Goal: Task Accomplishment & Management: Complete application form

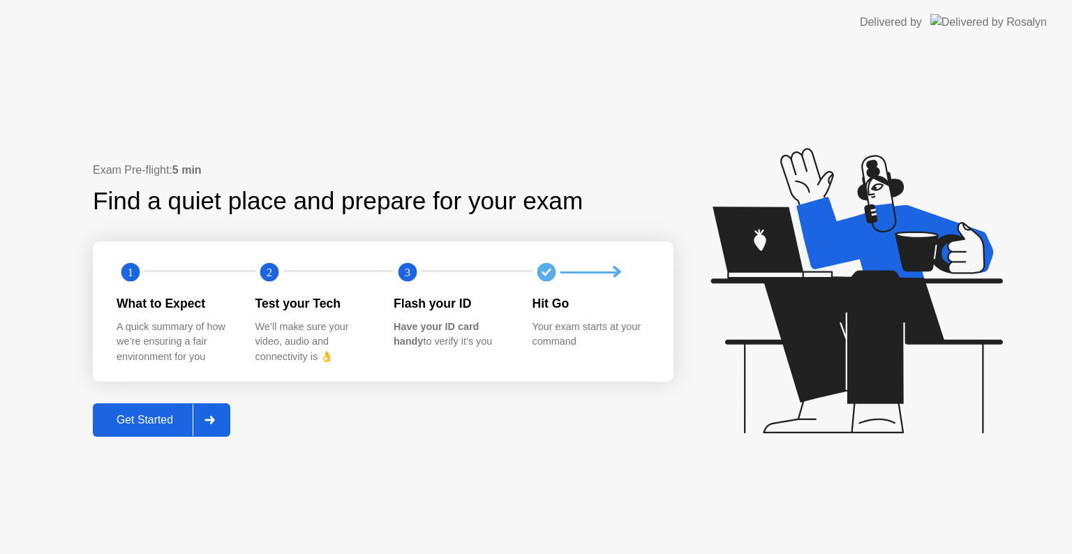
click at [121, 435] on button "Get Started" at bounding box center [161, 419] width 137 height 33
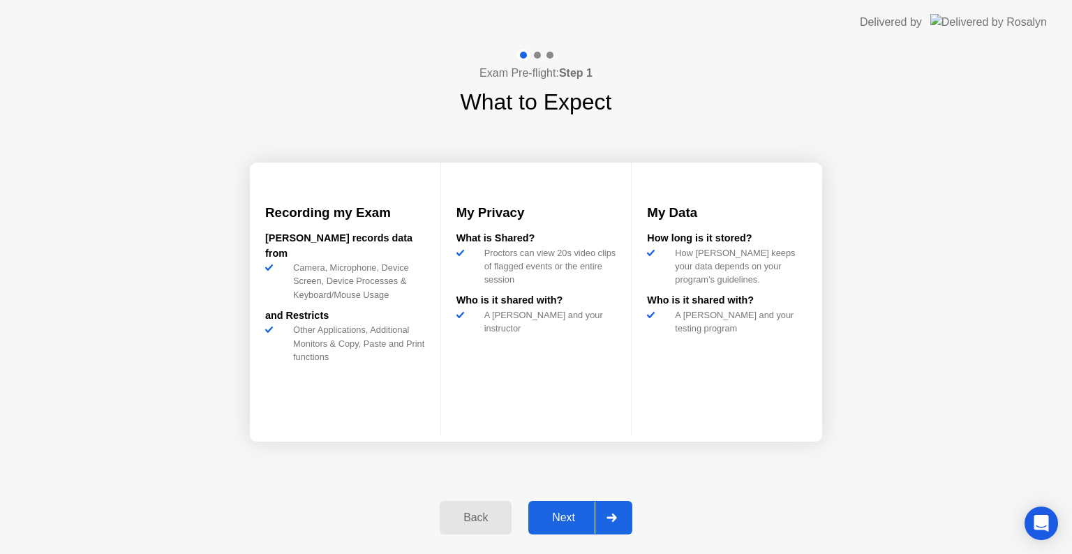
click at [572, 511] on div "Next" at bounding box center [563, 517] width 62 height 13
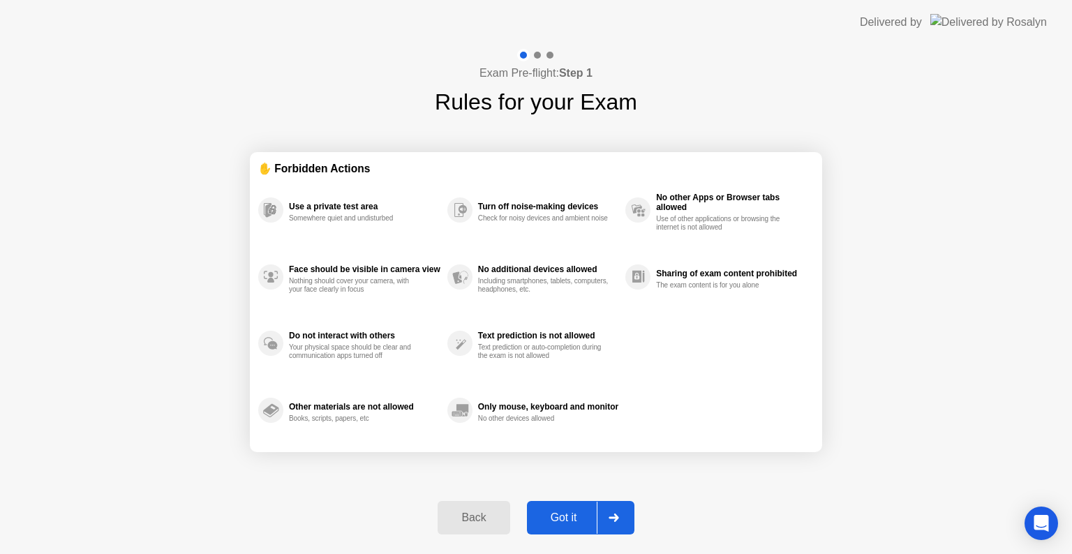
click at [568, 520] on div "Got it" at bounding box center [564, 517] width 66 height 13
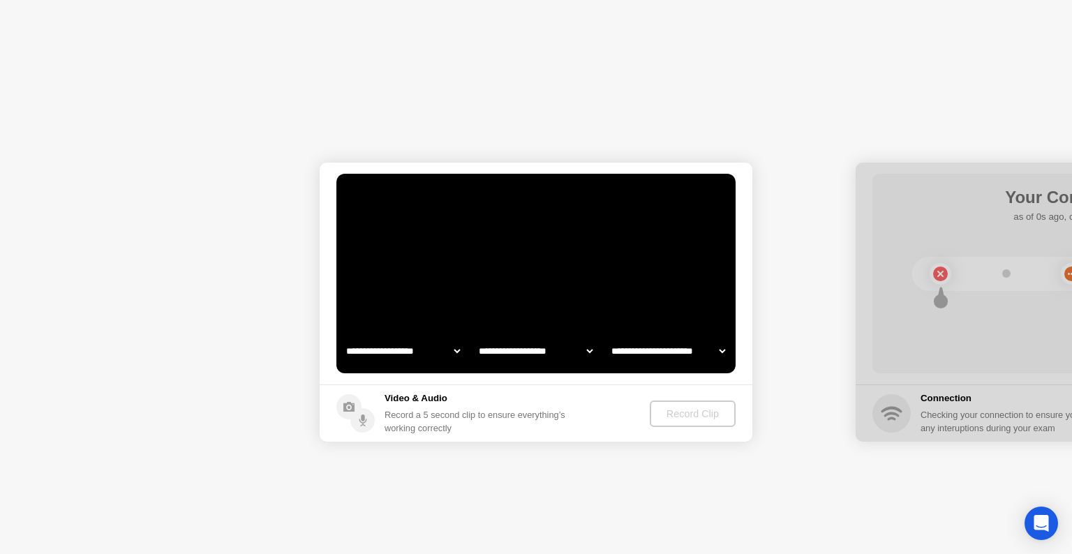
select select "**********"
select select "*******"
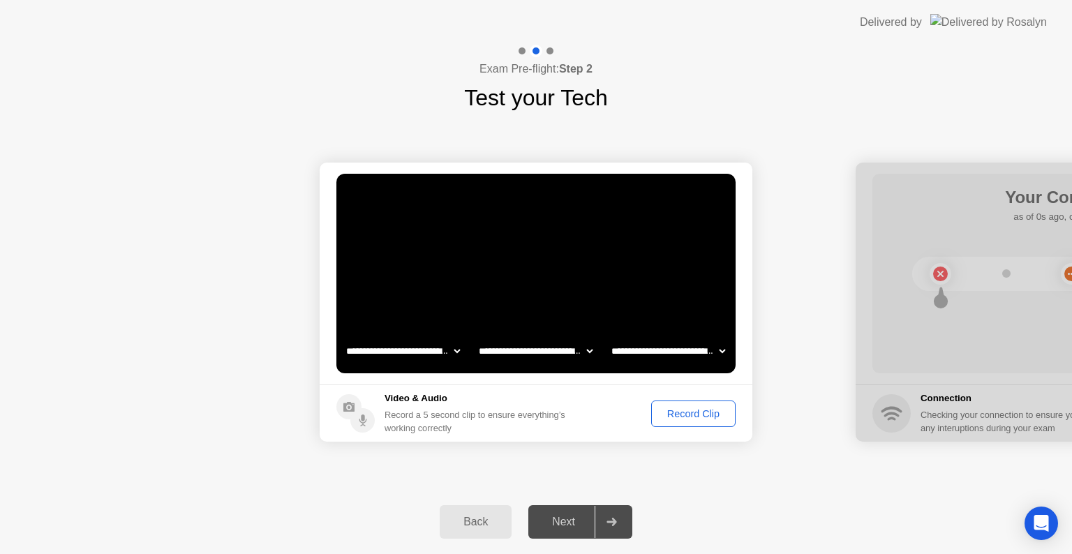
click at [689, 410] on div "Record Clip" at bounding box center [693, 413] width 75 height 11
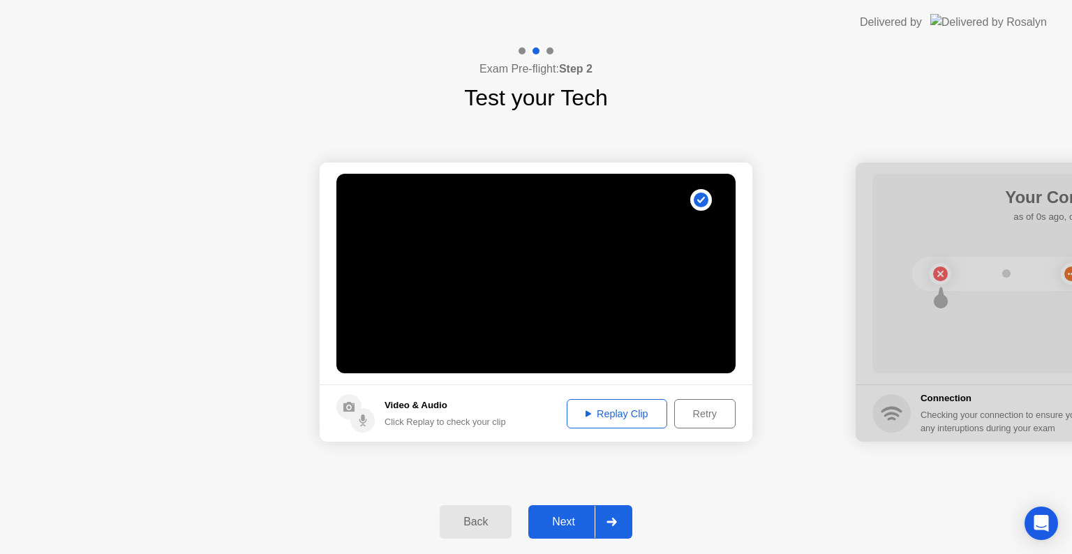
click at [563, 522] on div "Next" at bounding box center [563, 522] width 62 height 13
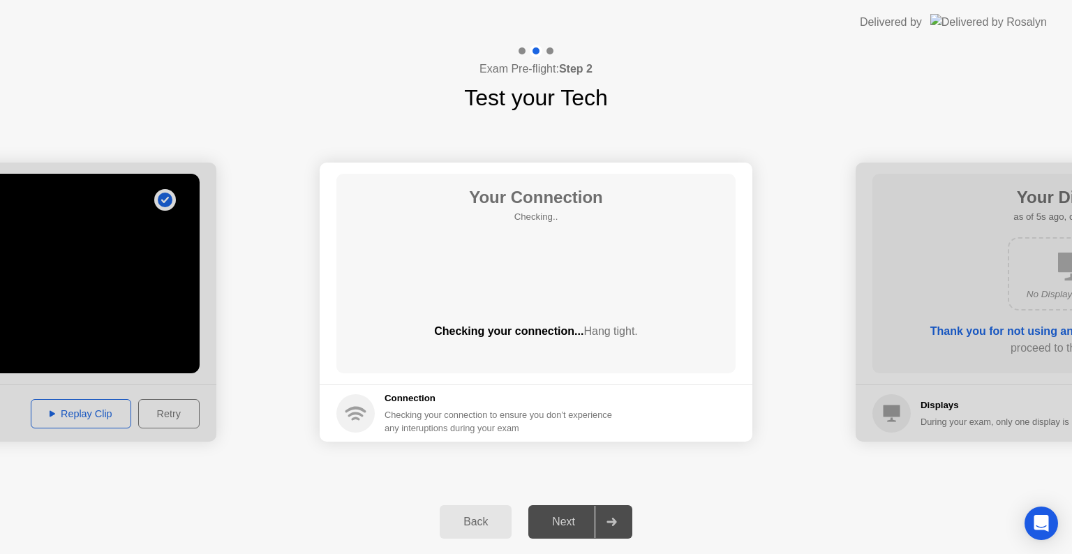
click at [677, 317] on div "Your Connection Checking.. Checking your connection... Hang tight." at bounding box center [535, 274] width 399 height 200
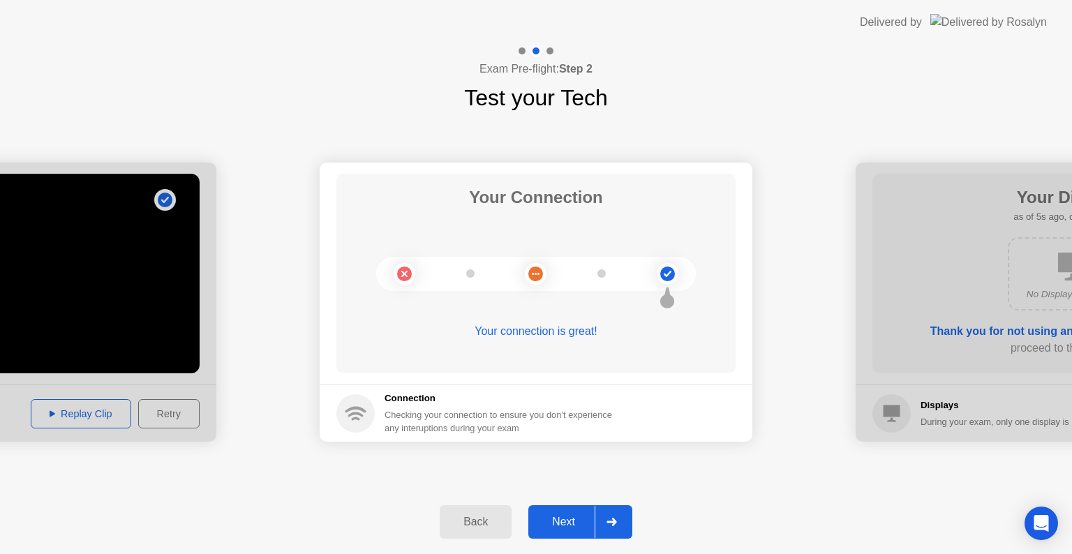
click at [568, 523] on div "Next" at bounding box center [563, 522] width 62 height 13
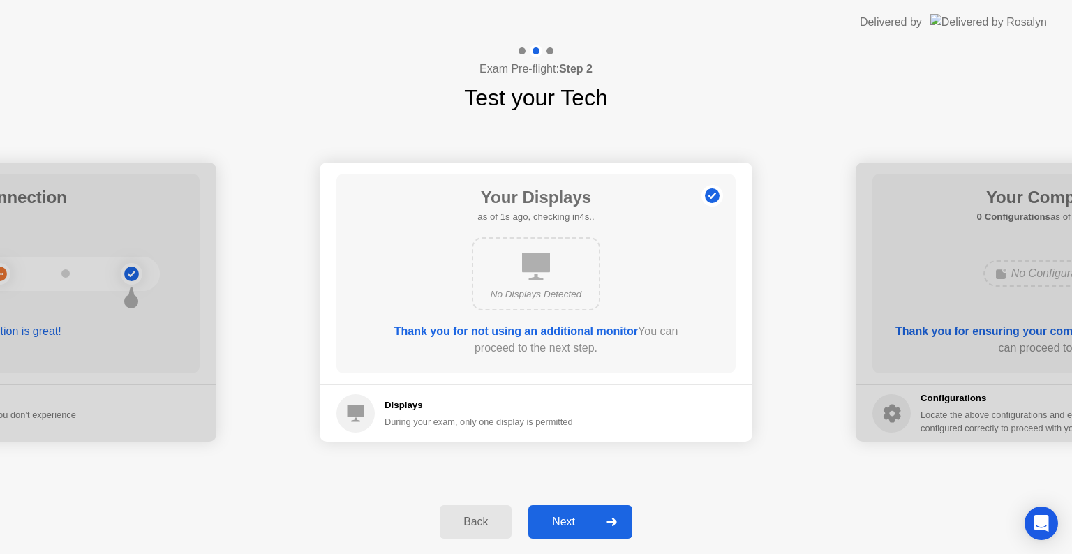
click at [571, 527] on div "Next" at bounding box center [563, 522] width 62 height 13
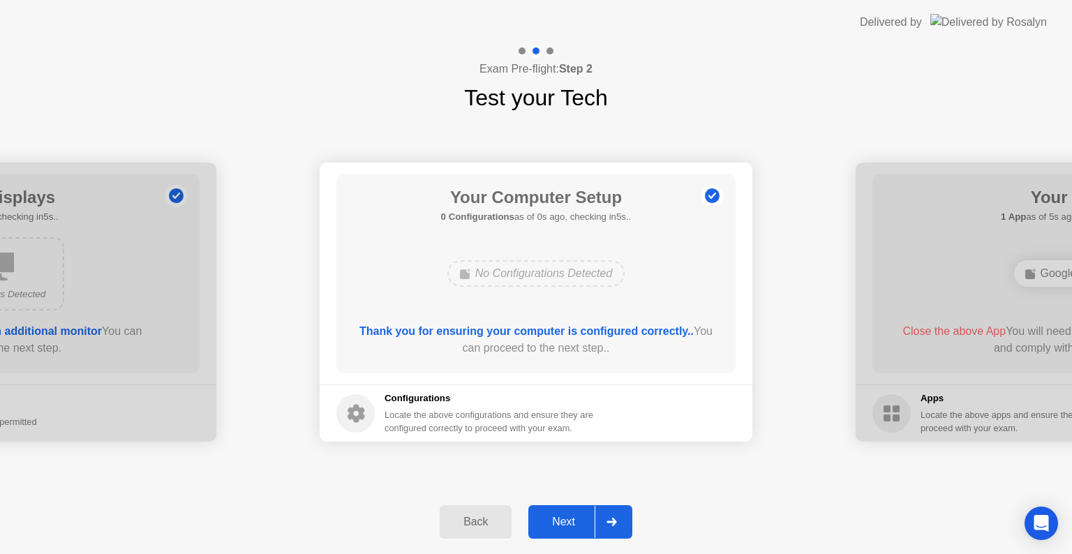
click at [569, 527] on div "Next" at bounding box center [563, 522] width 62 height 13
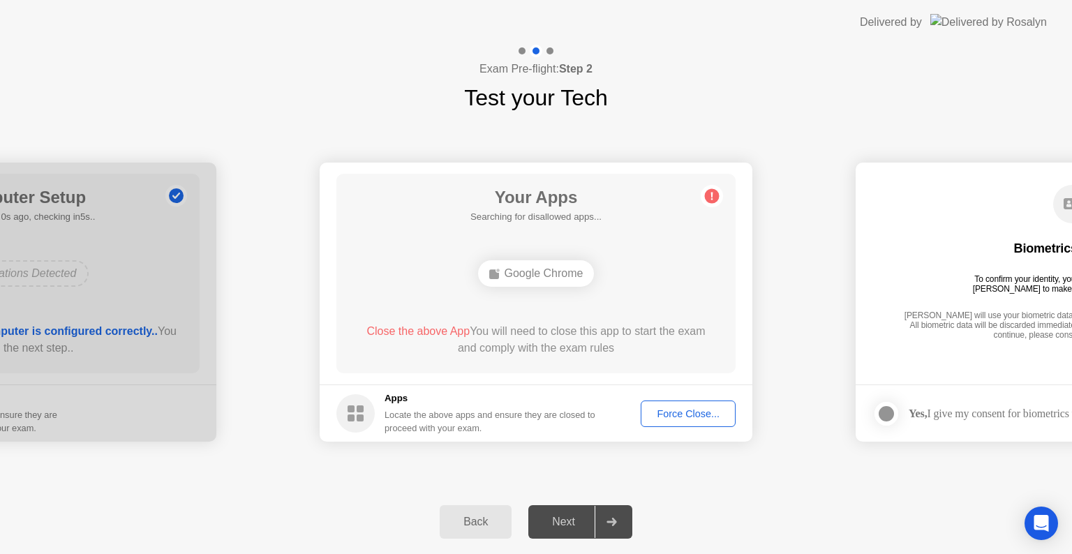
click at [677, 419] on div "Force Close..." at bounding box center [687, 413] width 85 height 11
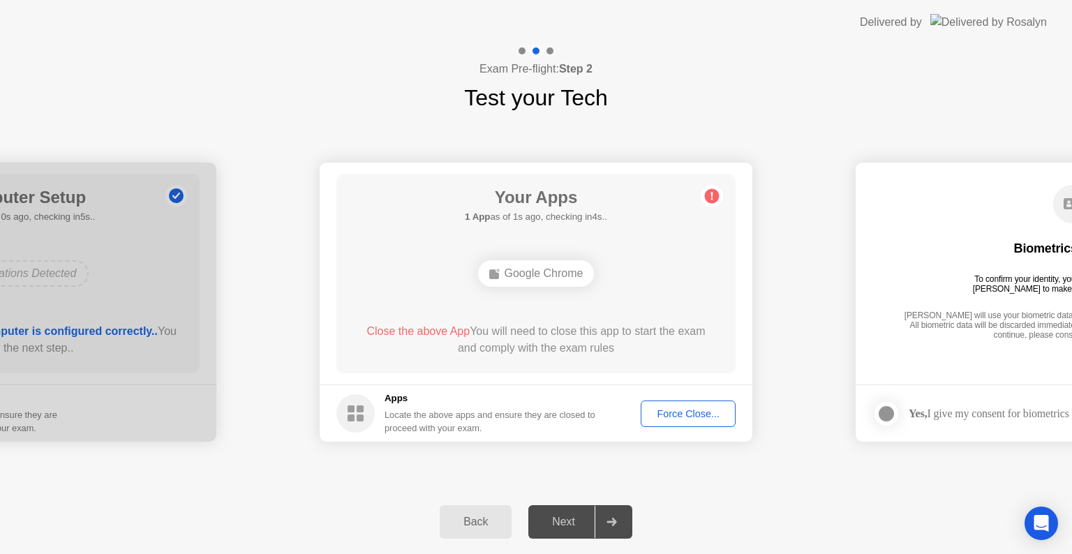
click at [688, 424] on button "Force Close..." at bounding box center [687, 413] width 95 height 27
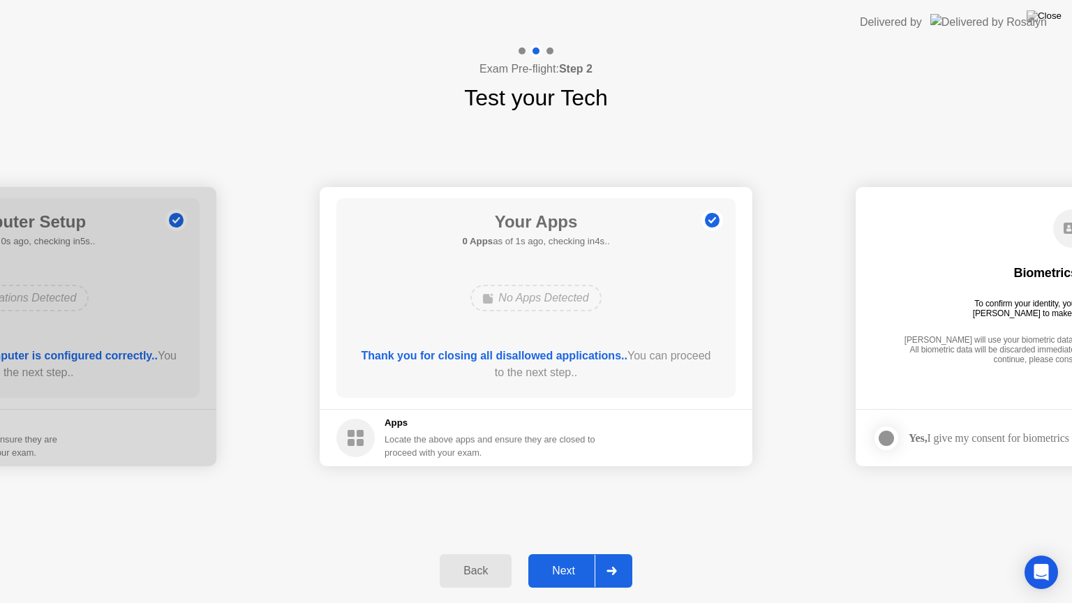
click at [562, 553] on div "Next" at bounding box center [563, 570] width 62 height 13
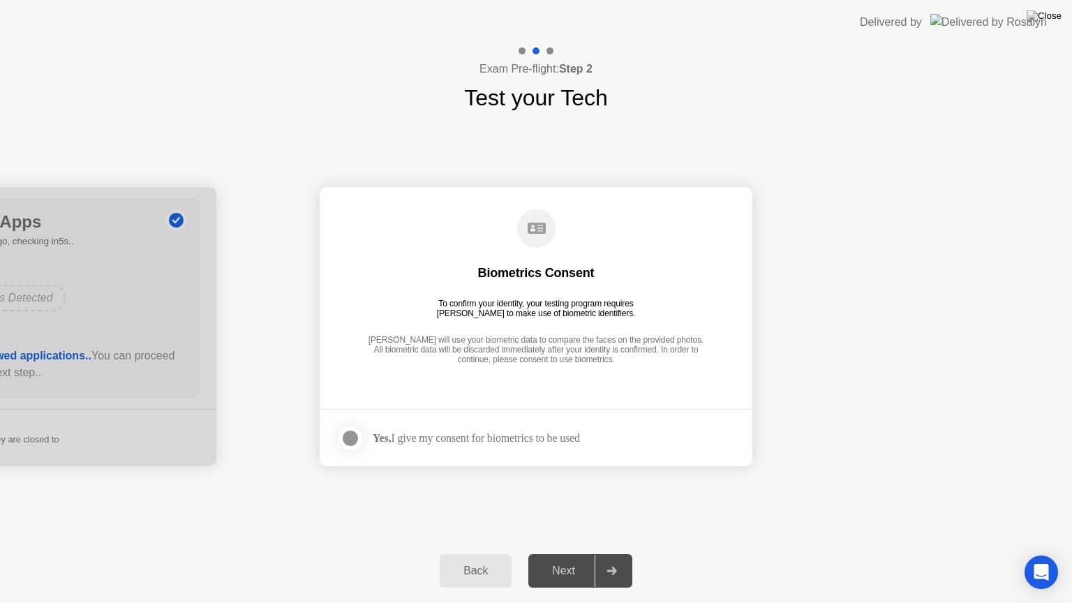
click at [410, 442] on div "Yes, I give my consent for biometrics to be used" at bounding box center [476, 437] width 207 height 13
click at [345, 458] on footer "Yes, I give my consent for biometrics to be used" at bounding box center [536, 437] width 433 height 57
click at [342, 449] on label at bounding box center [354, 438] width 36 height 28
click at [563, 553] on button "Next" at bounding box center [580, 570] width 104 height 33
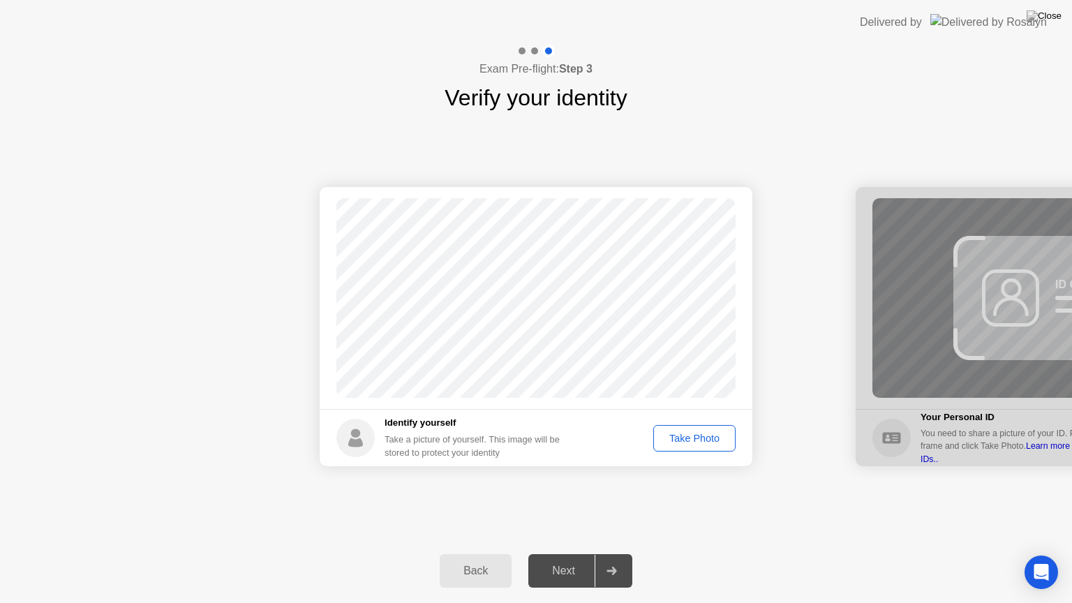
click at [714, 442] on div "Take Photo" at bounding box center [694, 438] width 73 height 11
click at [580, 553] on button "Next" at bounding box center [580, 570] width 104 height 33
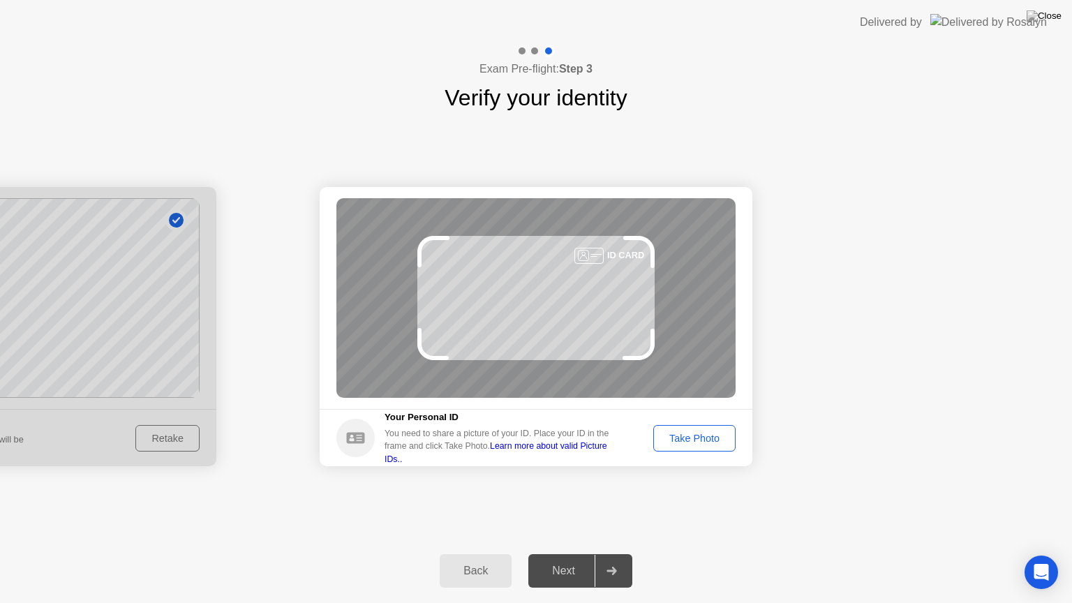
click at [661, 439] on div "Take Photo" at bounding box center [694, 438] width 73 height 11
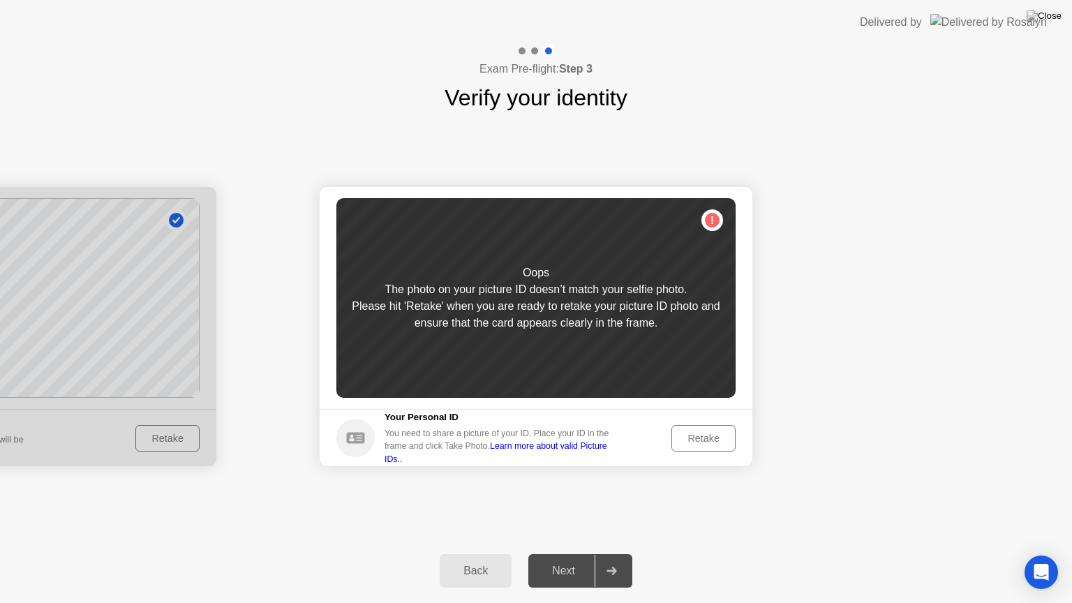
click at [682, 440] on div "Retake" at bounding box center [703, 438] width 54 height 11
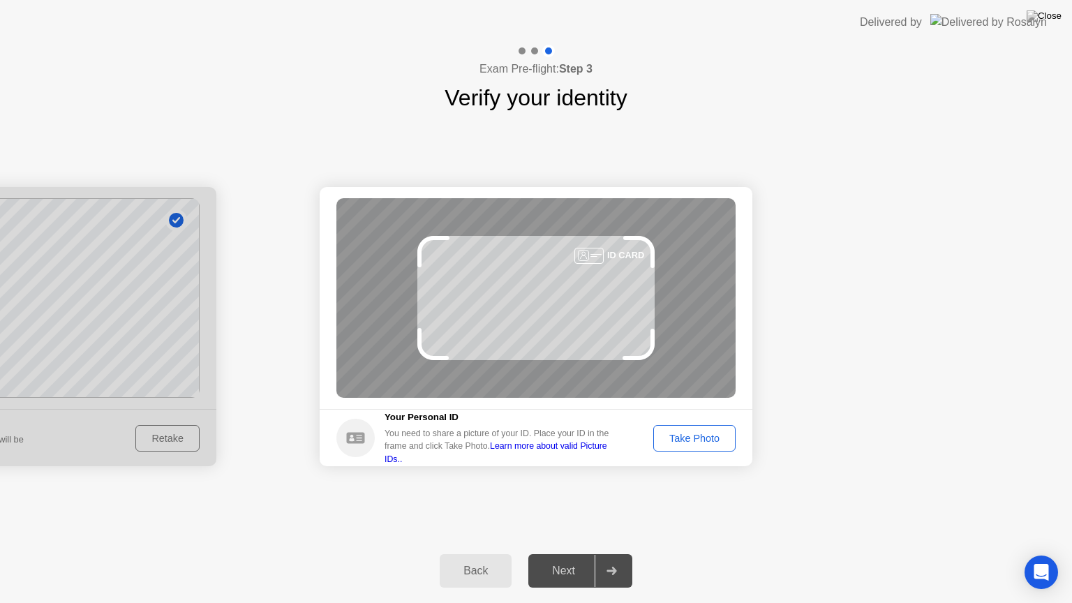
click at [680, 438] on div "Take Photo" at bounding box center [694, 438] width 73 height 11
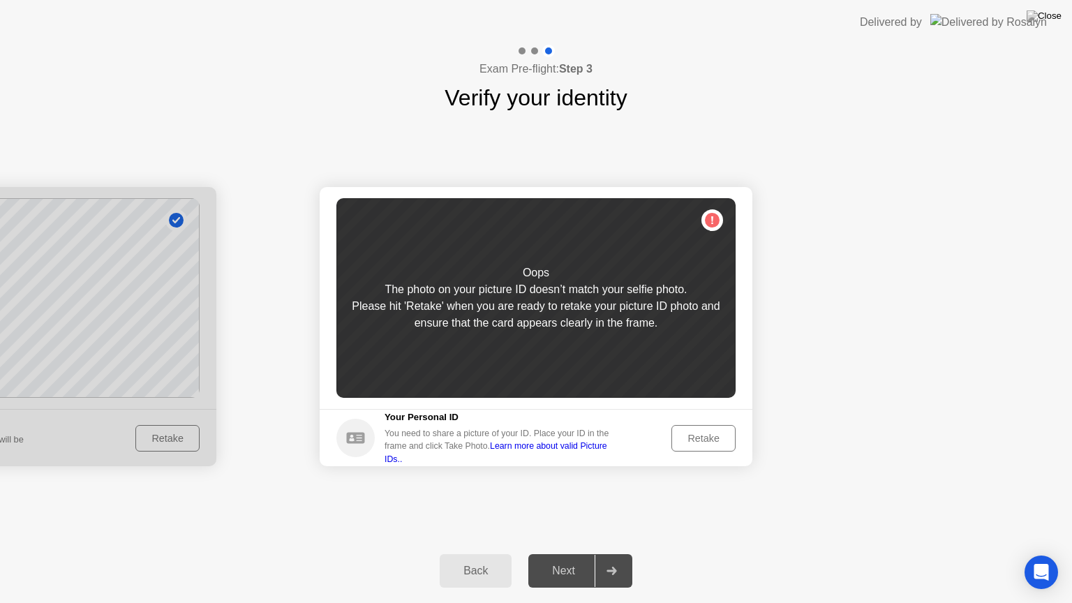
click at [676, 440] on div "Retake" at bounding box center [703, 438] width 54 height 11
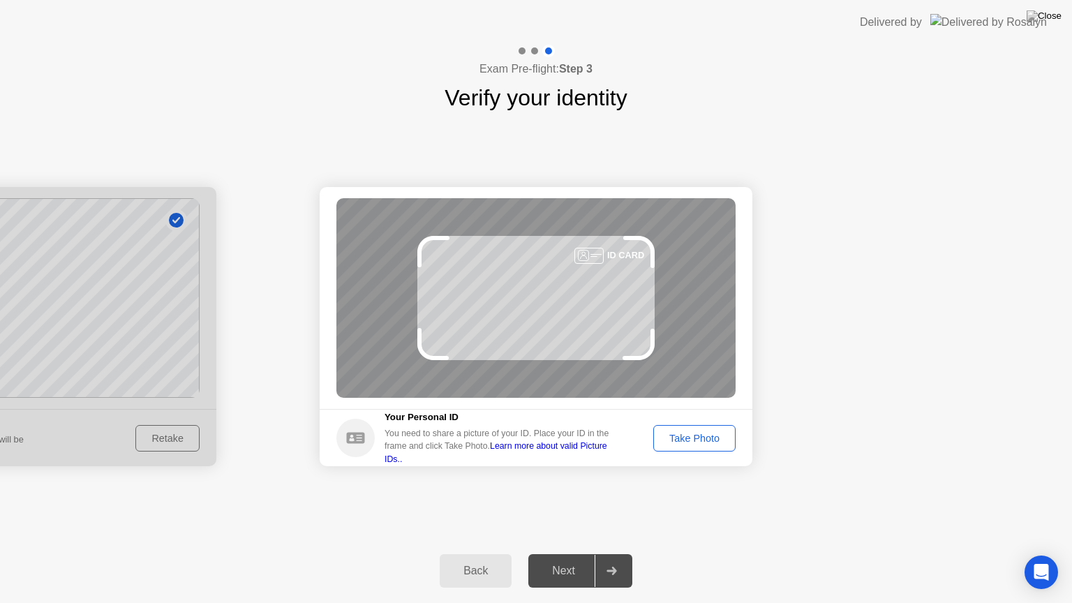
click at [680, 449] on button "Take Photo" at bounding box center [694, 438] width 82 height 27
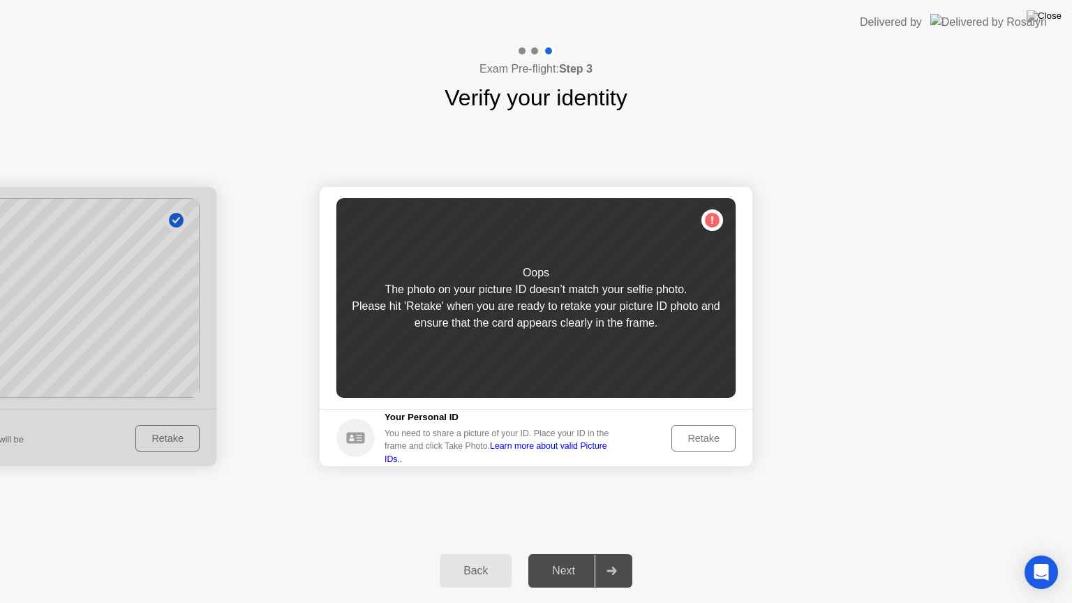
click at [675, 446] on button "Retake" at bounding box center [703, 438] width 64 height 27
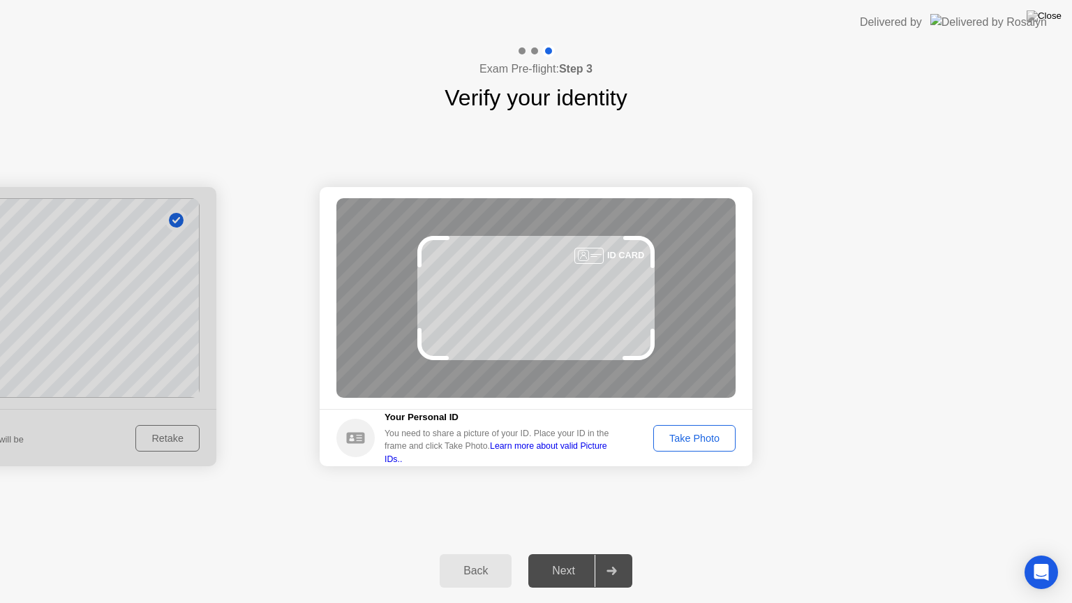
click at [677, 448] on button "Take Photo" at bounding box center [694, 438] width 82 height 27
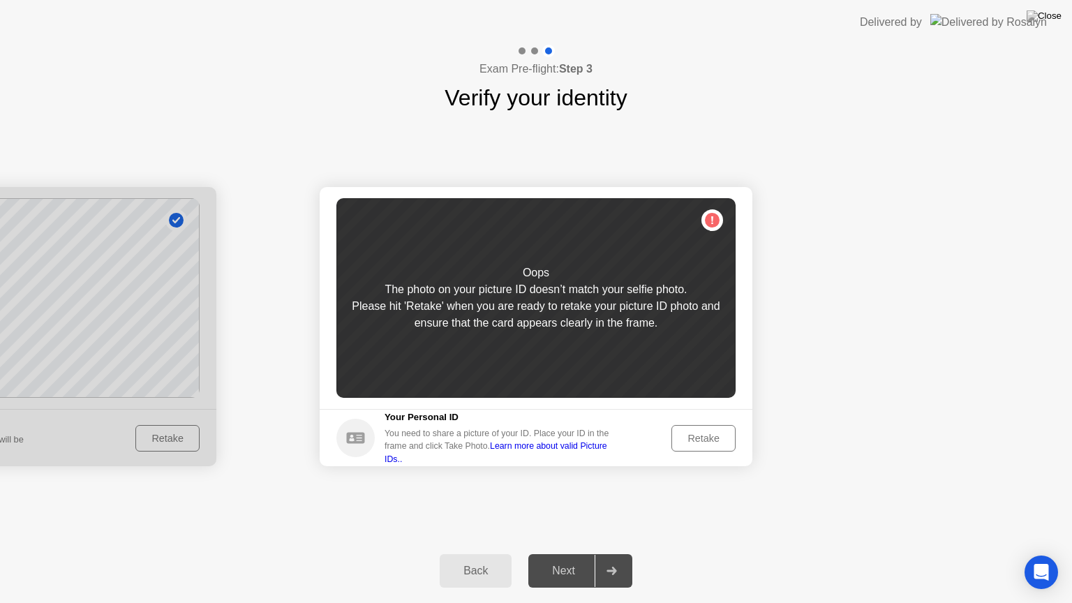
click at [678, 441] on div "Retake" at bounding box center [703, 438] width 54 height 11
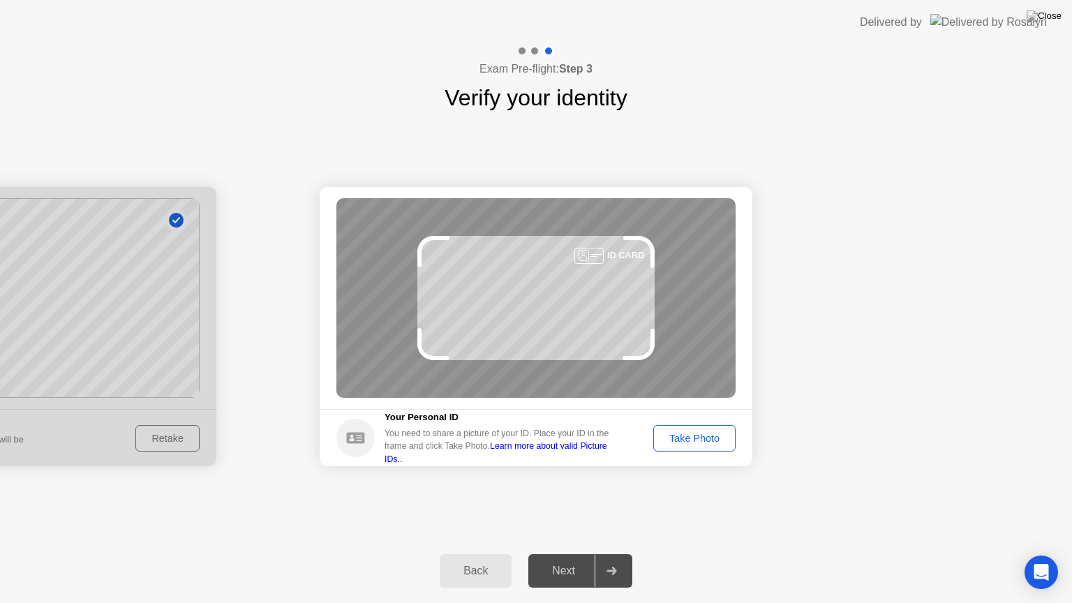
click at [677, 447] on button "Take Photo" at bounding box center [694, 438] width 82 height 27
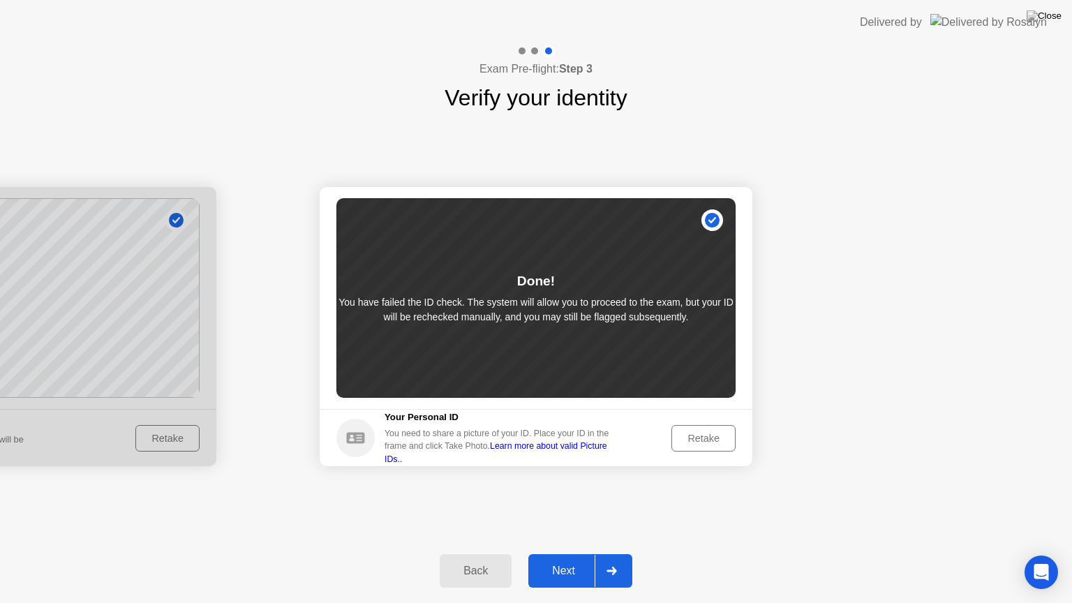
click at [685, 444] on div "Retake" at bounding box center [703, 438] width 54 height 11
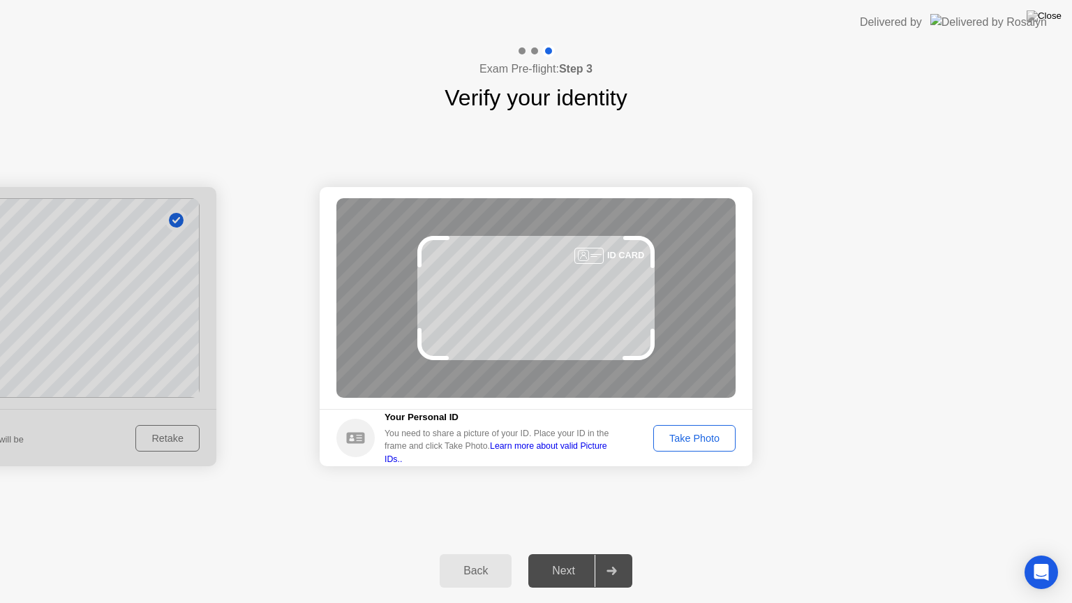
click at [702, 434] on div "Take Photo" at bounding box center [694, 438] width 73 height 11
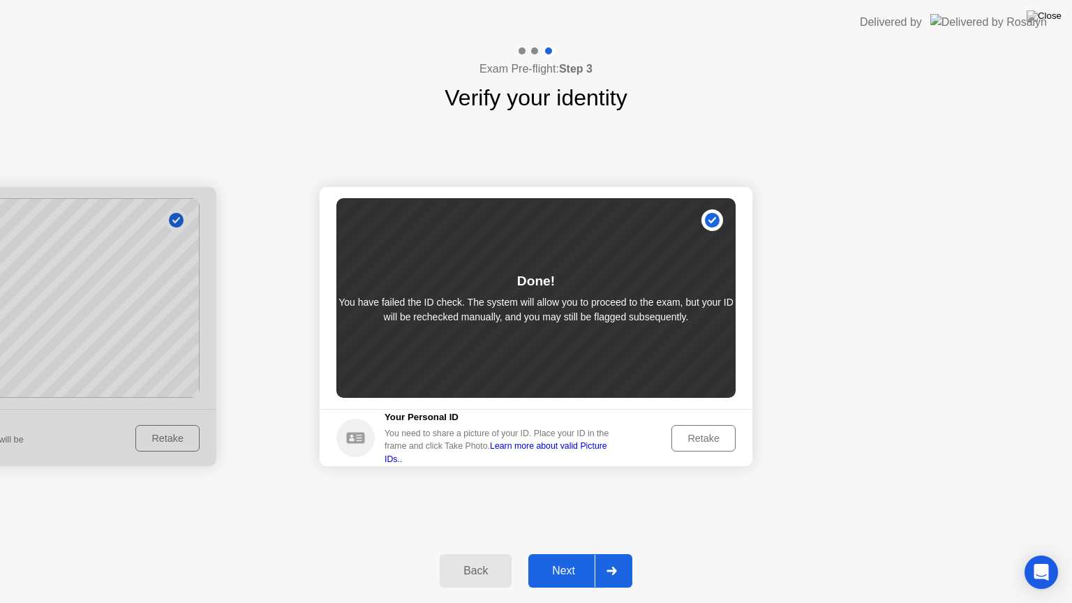
click at [571, 553] on div "Next" at bounding box center [563, 570] width 62 height 13
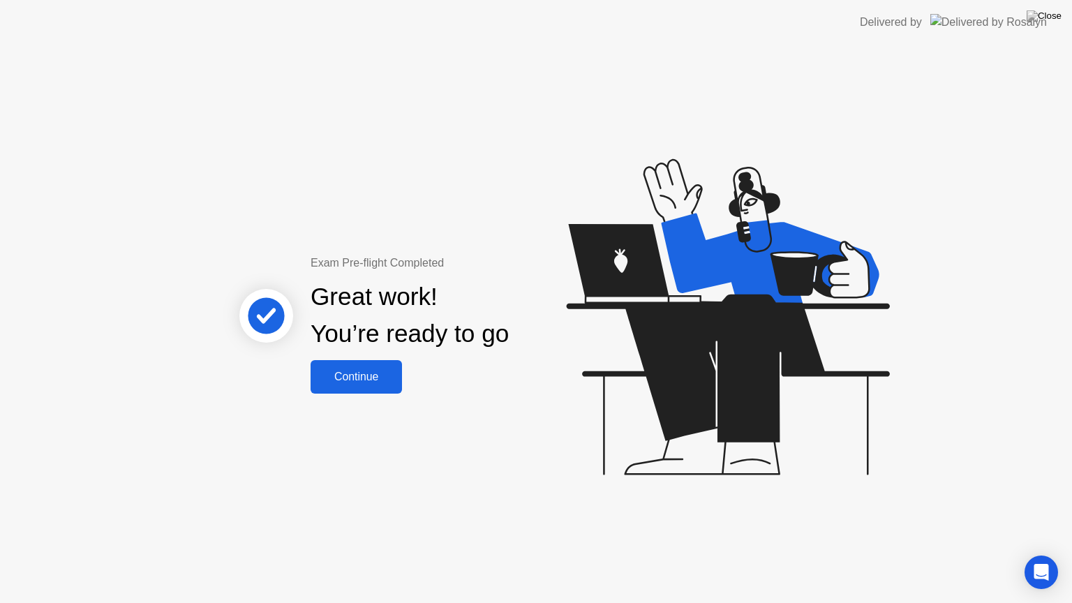
click at [374, 377] on div "Continue" at bounding box center [356, 376] width 83 height 13
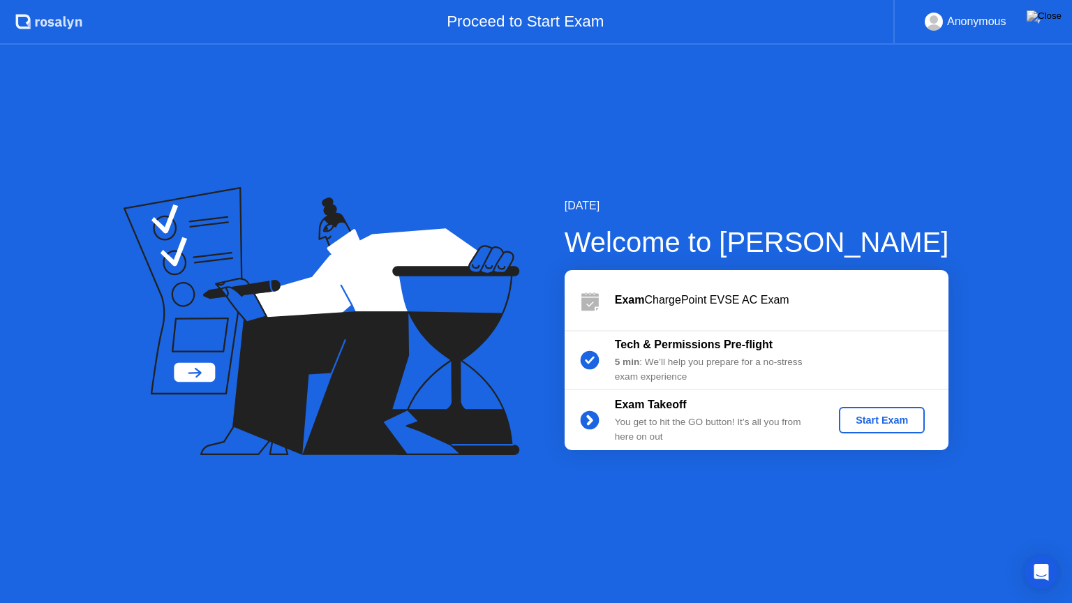
click at [857, 430] on button "Start Exam" at bounding box center [882, 420] width 86 height 27
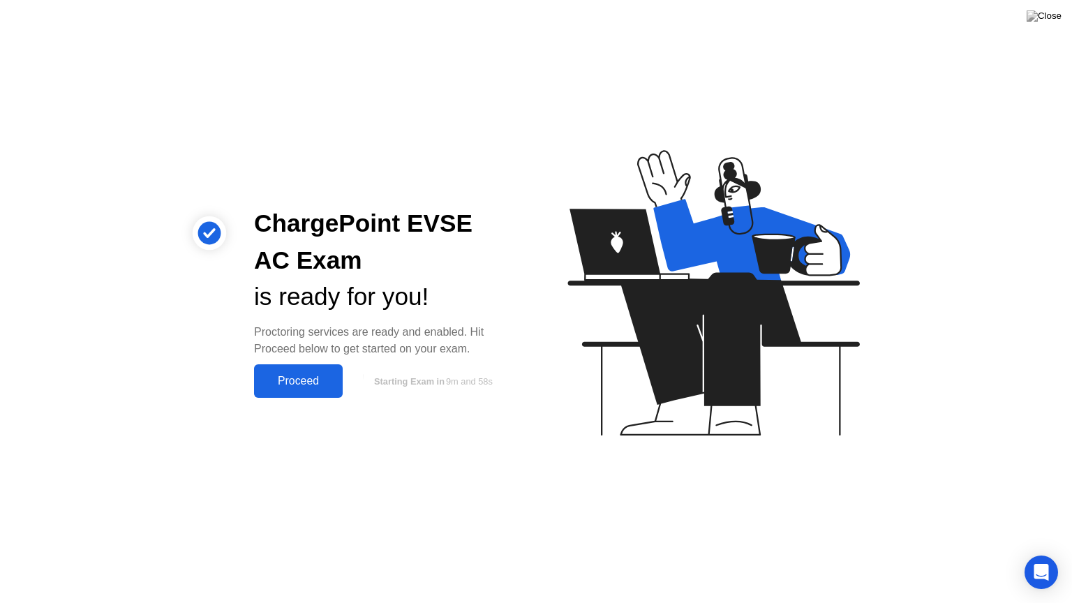
click at [271, 383] on div "Proceed" at bounding box center [298, 381] width 80 height 13
